Goal: Information Seeking & Learning: Check status

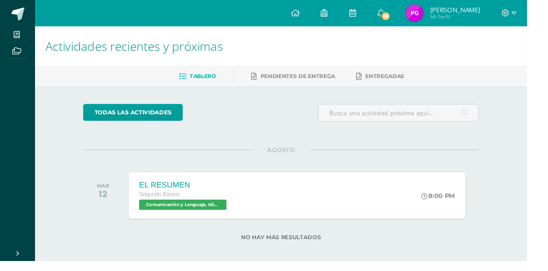
click at [497, 5] on span "[PERSON_NAME] Mi Perfil" at bounding box center [460, 14] width 81 height 18
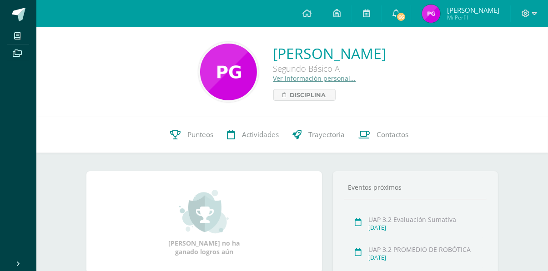
click at [191, 131] on span "Punteos" at bounding box center [201, 135] width 26 height 10
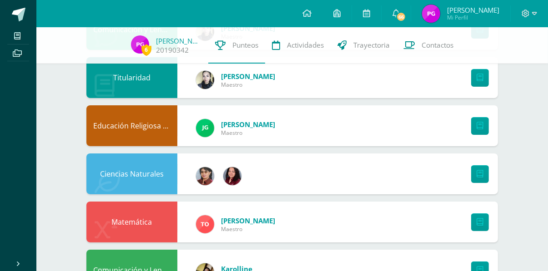
scroll to position [134, 0]
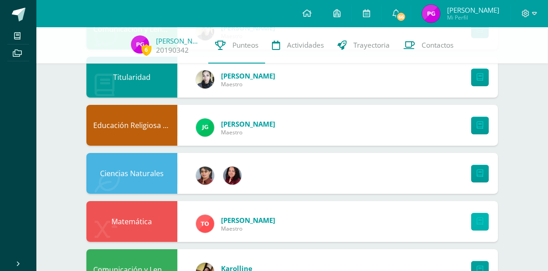
click at [484, 226] on link at bounding box center [480, 222] width 18 height 18
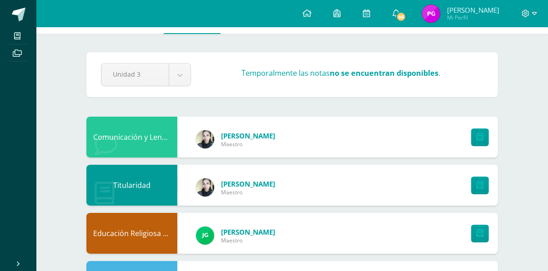
scroll to position [0, 0]
